Goal: Task Accomplishment & Management: Complete application form

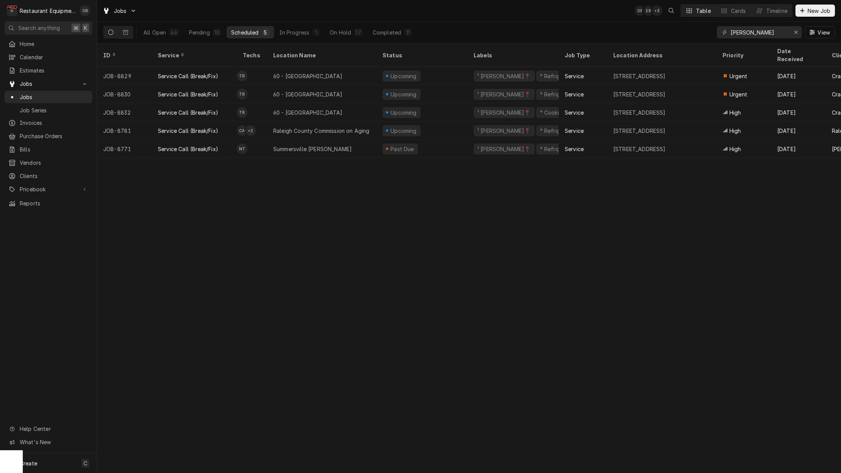
click at [447, 187] on div "ID Service Techs Location Name Status Labels Job Type Location Address Priority…" at bounding box center [469, 257] width 744 height 429
click at [207, 33] on div "Pending" at bounding box center [199, 32] width 21 height 8
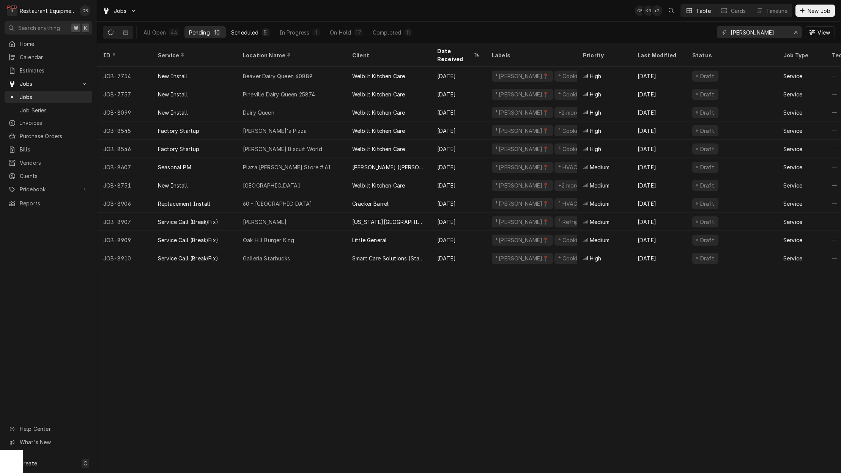
click at [242, 30] on div "Scheduled" at bounding box center [244, 32] width 27 height 8
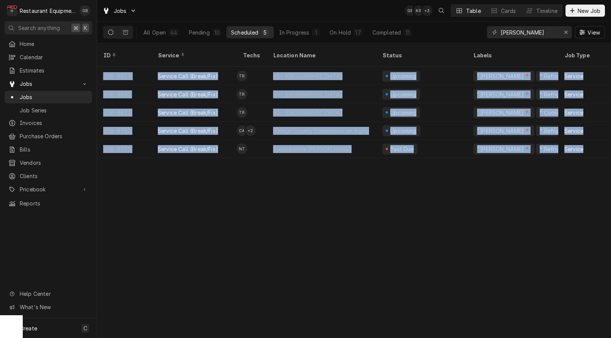
click at [605, 154] on div "ID Service Techs Location Name Status Labels Job Type Location Address Priority…" at bounding box center [354, 190] width 514 height 294
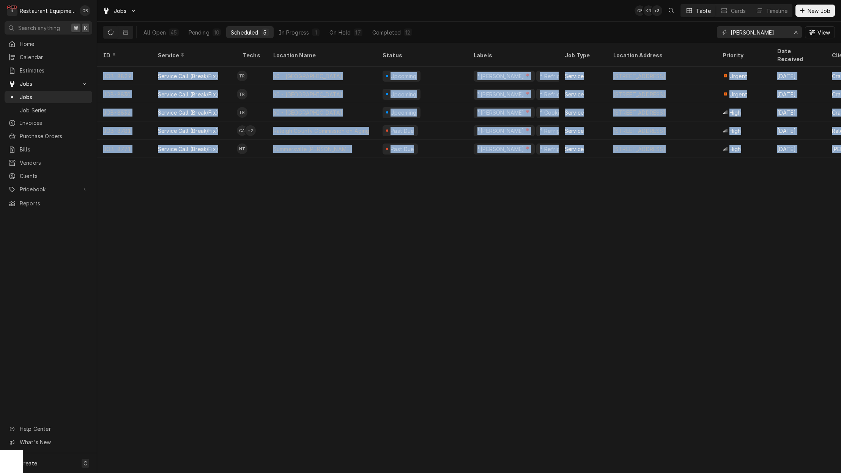
click at [326, 222] on div "ID Service Techs Location Name Status Labels Job Type Location Address Priority…" at bounding box center [469, 257] width 744 height 429
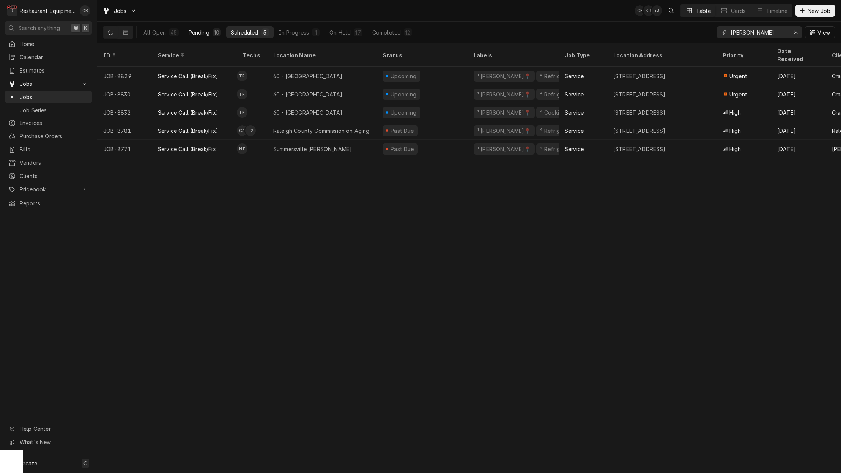
click at [199, 30] on div "Pending" at bounding box center [199, 32] width 21 height 8
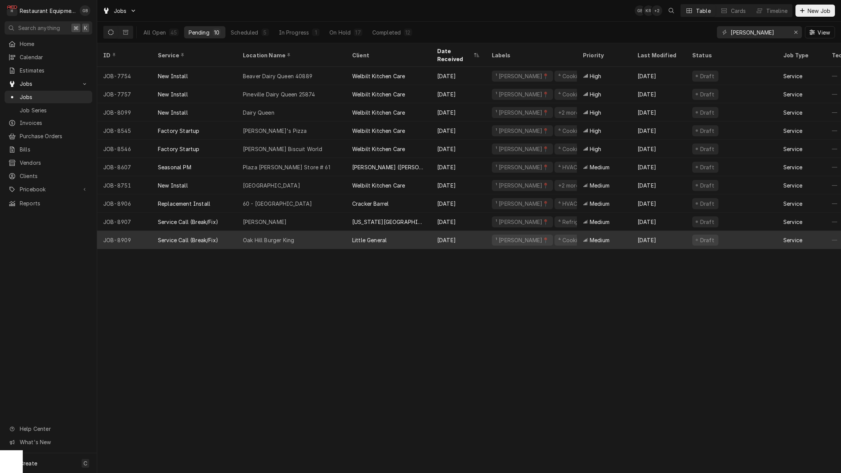
click at [296, 231] on div "Oak Hill Burger King" at bounding box center [291, 240] width 109 height 18
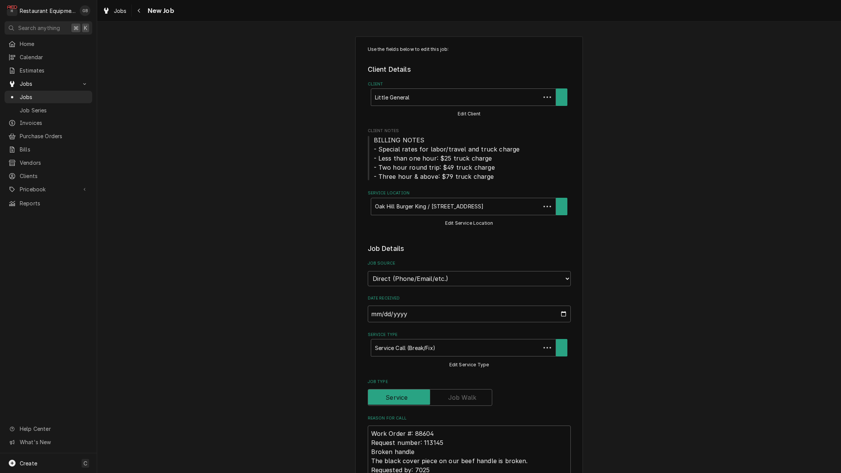
type textarea "x"
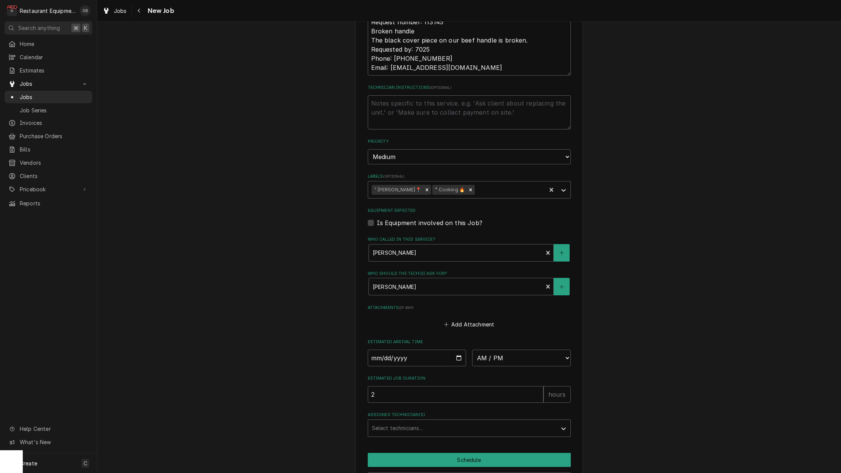
scroll to position [422, 0]
click at [387, 348] on input "Date" at bounding box center [417, 356] width 99 height 17
type input "2025-09-17"
type textarea "x"
select select "09:45:00"
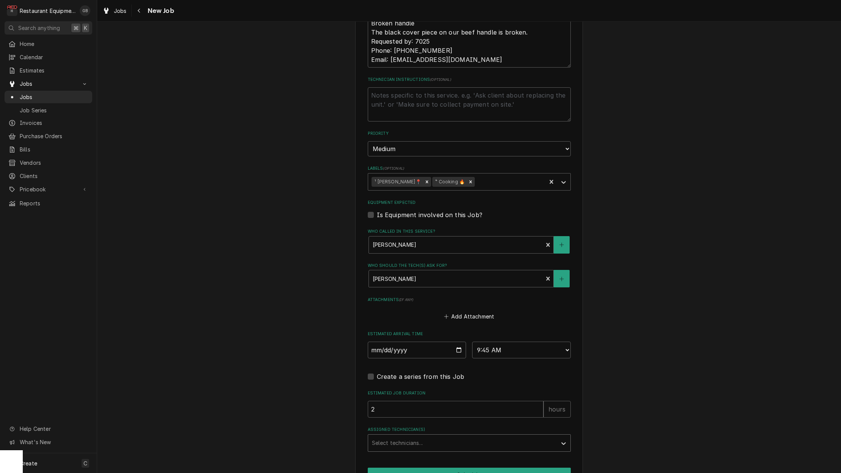
click at [491, 439] on div "Use the fields below to edit this job: Client Details Client Little General Edi…" at bounding box center [469, 69] width 228 height 922
click at [497, 435] on div "Assigned Technician(s)" at bounding box center [462, 442] width 181 height 14
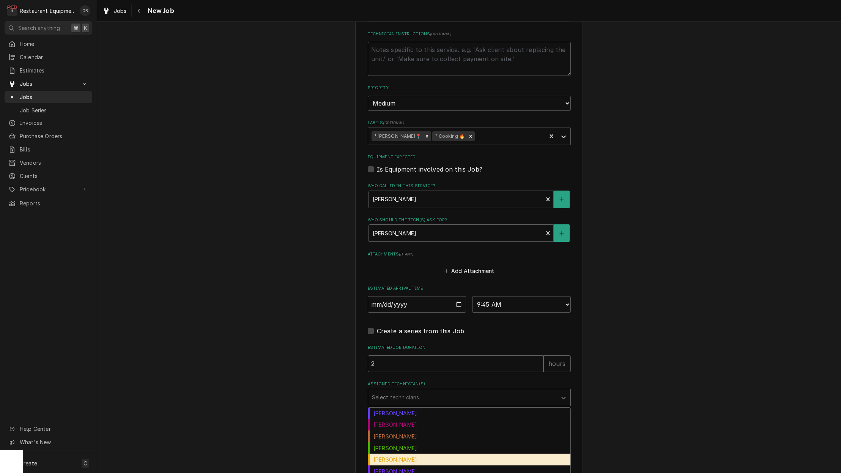
scroll to position [53, 0]
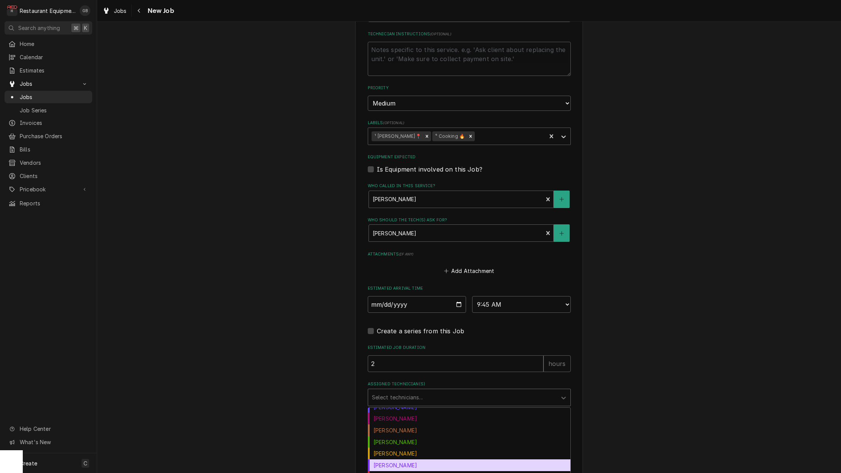
click at [420, 459] on div "Kaleb Lewis" at bounding box center [469, 465] width 202 height 12
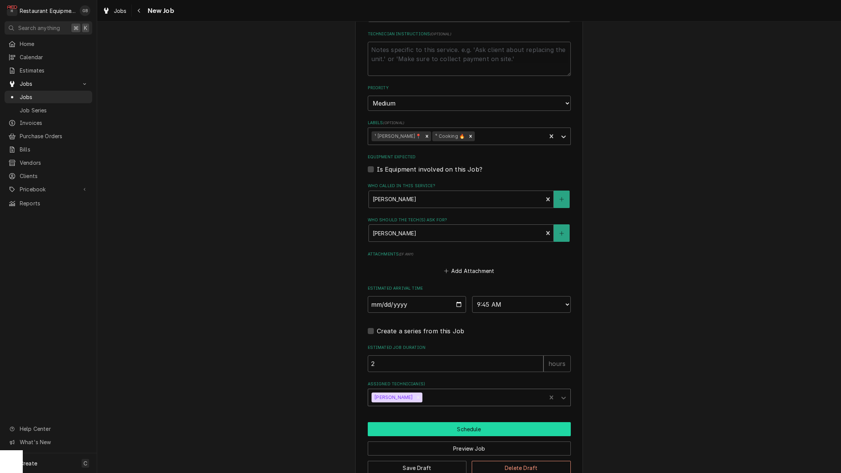
click at [470, 422] on button "Schedule" at bounding box center [469, 429] width 203 height 14
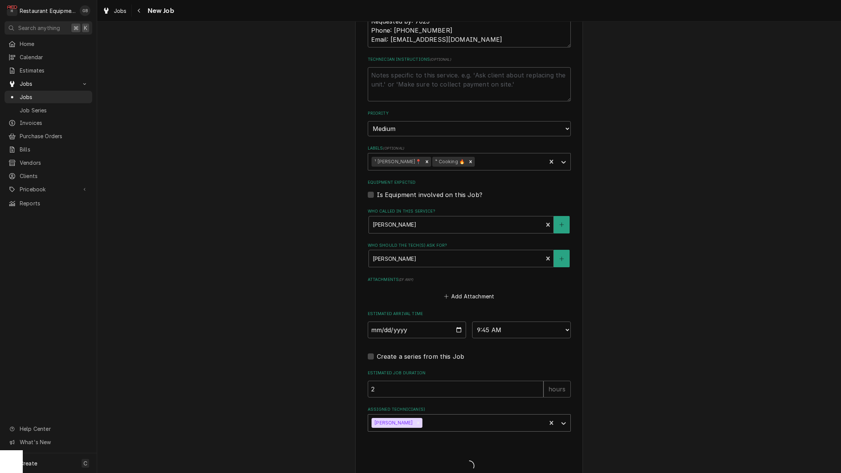
type textarea "x"
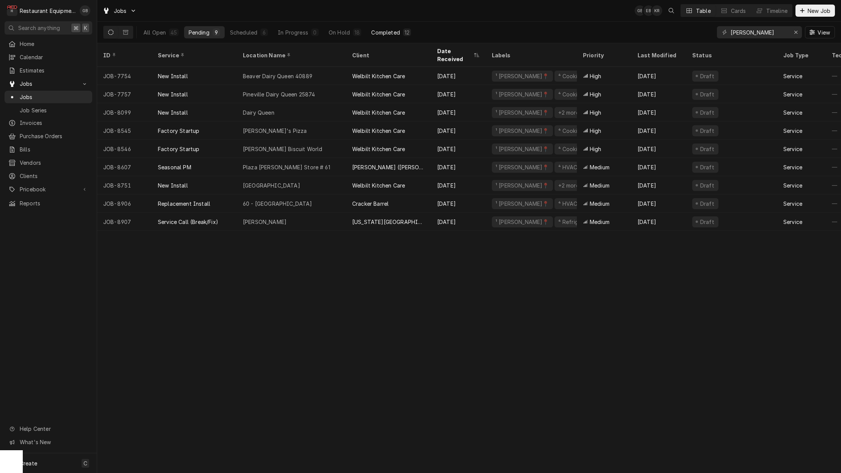
click at [389, 34] on div "Completed" at bounding box center [385, 32] width 28 height 8
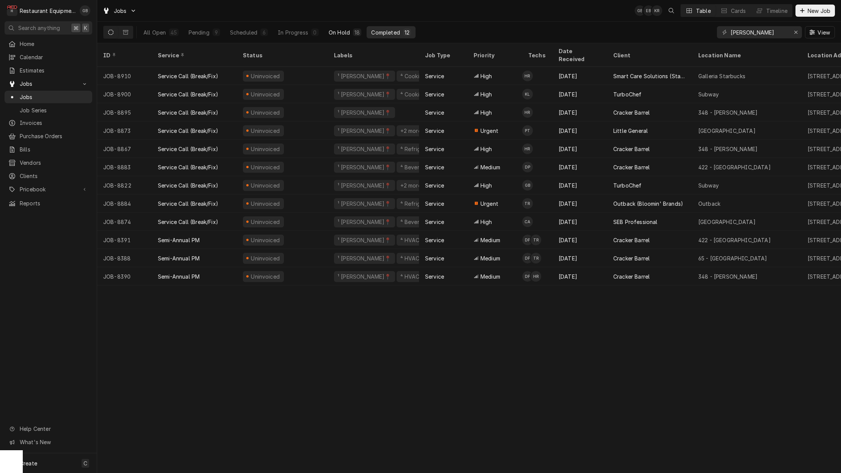
click at [336, 30] on div "On Hold" at bounding box center [339, 32] width 21 height 8
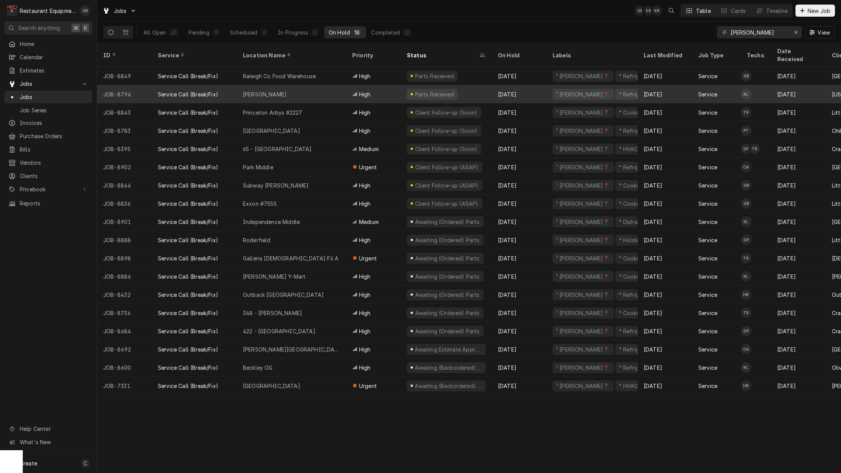
scroll to position [0, 0]
click at [293, 85] on div "[PERSON_NAME]" at bounding box center [291, 94] width 109 height 18
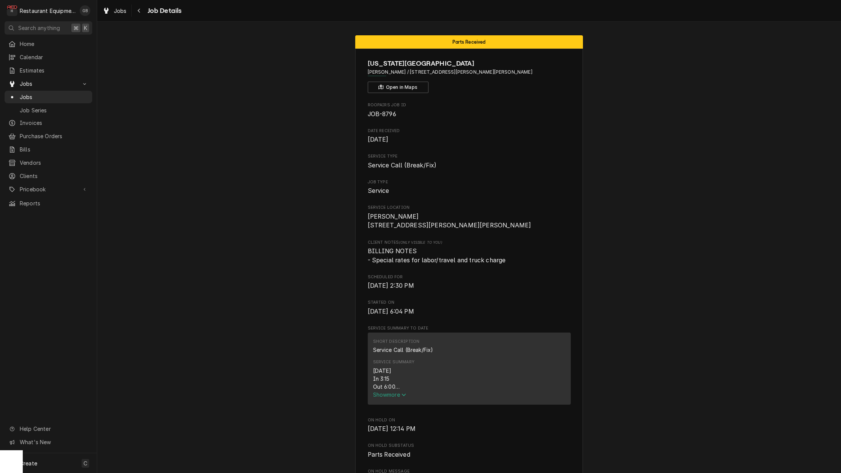
click at [142, 17] on div "Jobs Job Details" at bounding box center [469, 10] width 744 height 21
click at [141, 11] on div "Navigate back" at bounding box center [139, 11] width 8 height 8
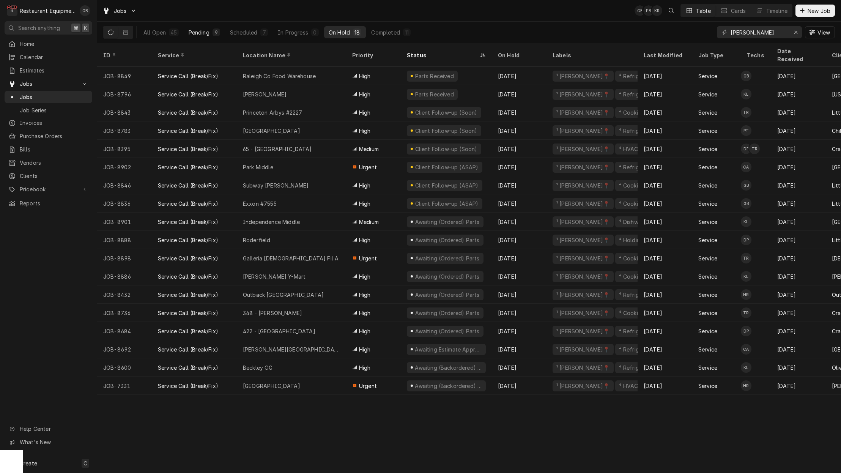
click at [206, 35] on div "Pending" at bounding box center [199, 32] width 21 height 8
